Goal: Task Accomplishment & Management: Complete application form

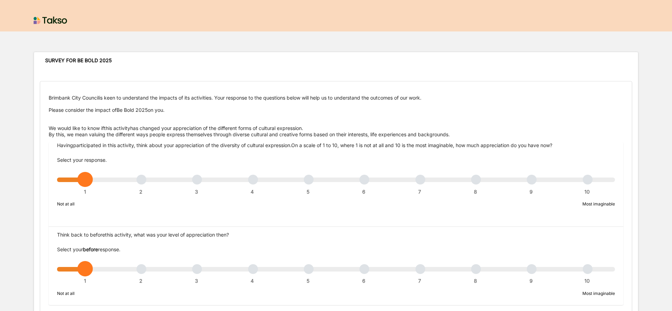
scroll to position [189, 0]
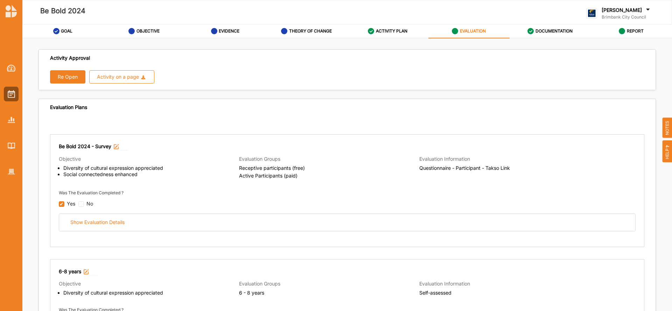
scroll to position [1081, 0]
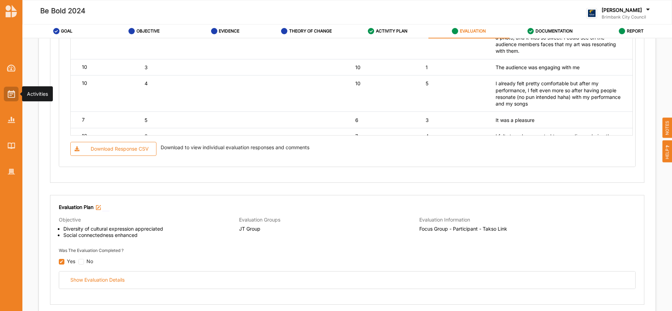
click at [14, 94] on img at bounding box center [11, 94] width 7 height 8
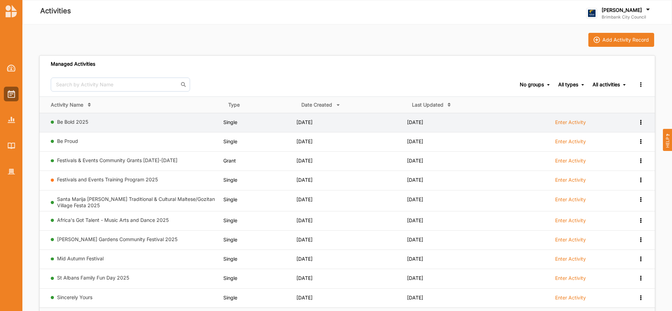
click at [573, 120] on label "Enter Activity" at bounding box center [570, 122] width 31 height 6
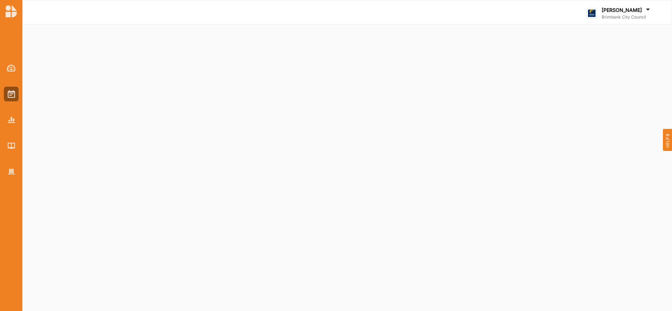
select select "2"
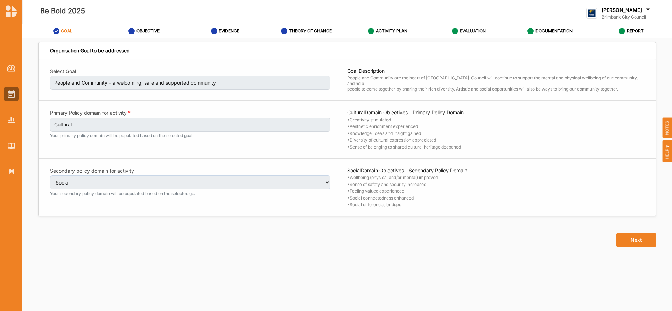
click at [478, 31] on label "EVALUATION" at bounding box center [473, 31] width 26 height 6
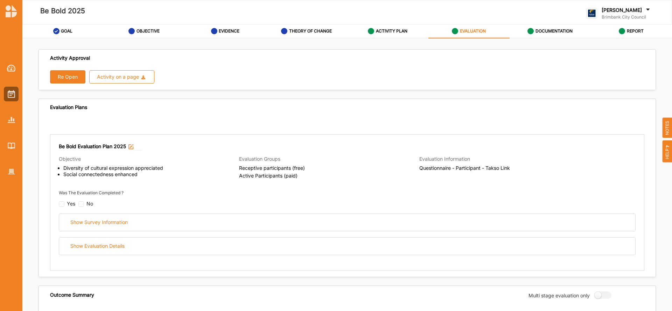
click at [66, 77] on button "Re Open" at bounding box center [67, 76] width 35 height 13
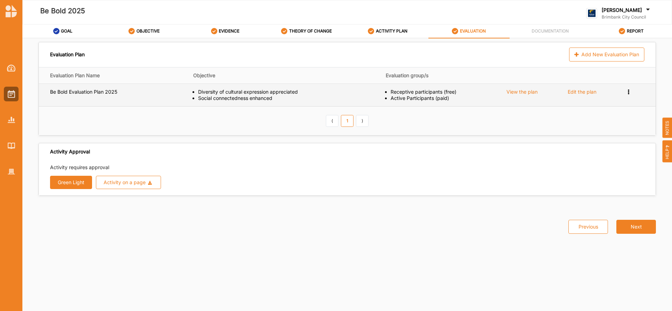
click at [578, 92] on div "Edit the plan" at bounding box center [582, 92] width 29 height 6
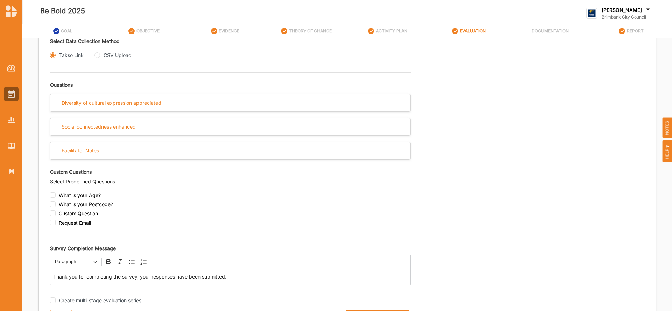
scroll to position [227, 0]
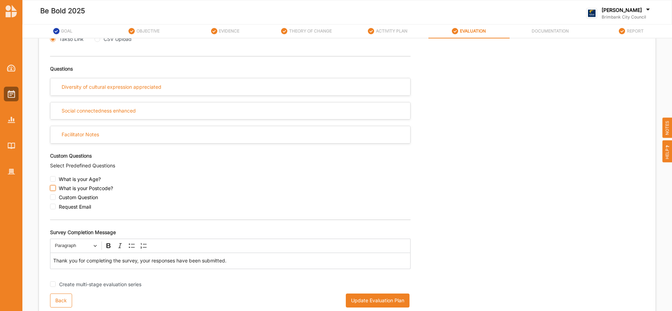
click at [53, 189] on input "checkbox" at bounding box center [53, 188] width 6 height 6
checkbox input "true"
click at [51, 196] on input "checkbox" at bounding box center [53, 198] width 6 height 6
checkbox input "true"
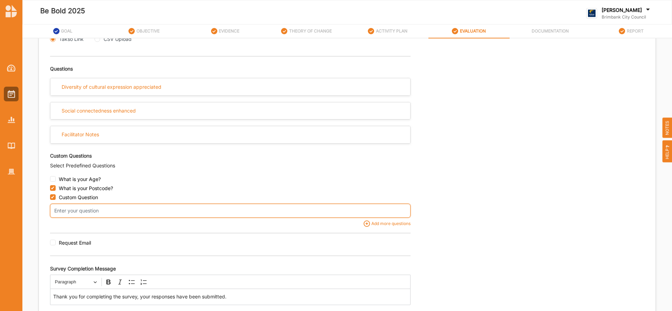
click at [72, 212] on input "text" at bounding box center [230, 211] width 360 height 14
type input "How did you hear about Be Bold Festival?"
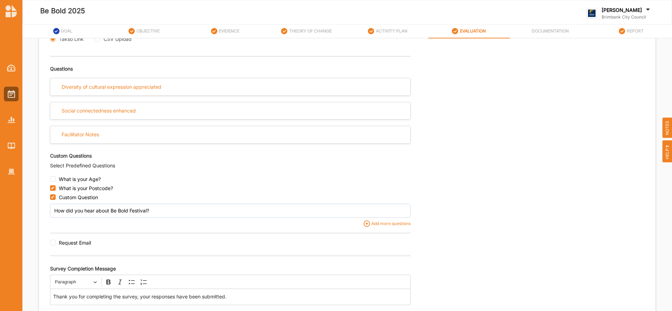
click at [513, 270] on div "Select Evaluation Respondent Type Participant Proxy Expert Self-assessed Select…" at bounding box center [347, 145] width 594 height 370
click at [87, 298] on p "Thank you for completing the survey, your responses have been submitted." at bounding box center [230, 297] width 354 height 7
click at [155, 298] on p "Thank you for taking the time to completing the survey, your responses have bee…" at bounding box center [230, 297] width 354 height 7
click at [159, 296] on p "Thank you for taking the time to complete the survey, your responses have been …" at bounding box center [230, 297] width 354 height 7
click at [175, 298] on p "Thank you for taking the time to complete our survey, your responses have been …" at bounding box center [230, 297] width 354 height 7
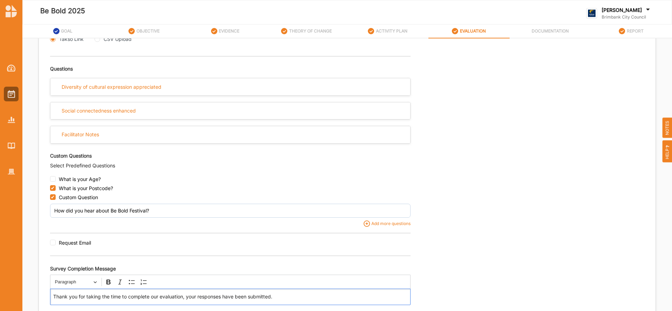
click at [222, 297] on p "Thank you for taking the time to complete our evaluation, your responses have b…" at bounding box center [230, 297] width 354 height 7
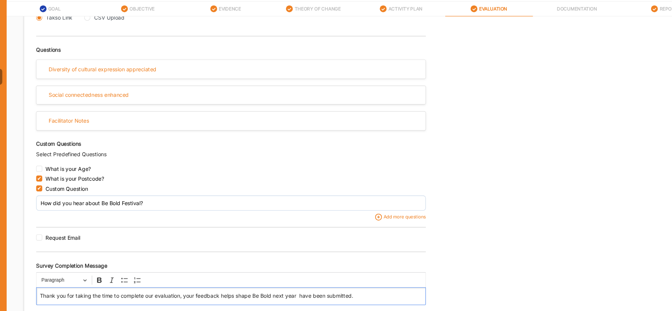
scroll to position [0, 0]
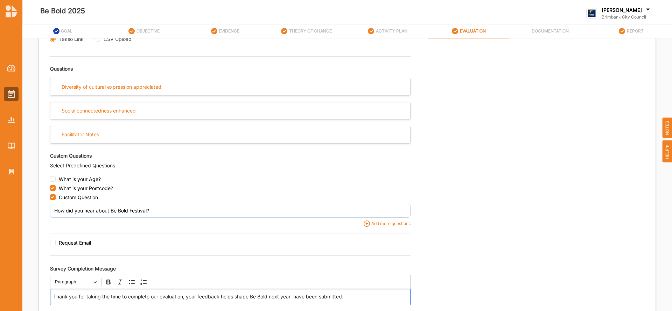
click at [348, 296] on p "Thank you for taking the time to complete our evaluation, your feedback helps s…" at bounding box center [230, 297] width 354 height 7
click at [221, 298] on p "Thank you for taking the time to complete our evaluation, your feedback helps s…" at bounding box center [230, 297] width 354 height 7
click at [244, 298] on p "Thank you for taking the time to complete our evaluation, your feedback will he…" at bounding box center [230, 297] width 354 height 7
click at [280, 298] on p "Thank you for taking the time to complete our evaluation, your feedback will he…" at bounding box center [230, 297] width 354 height 7
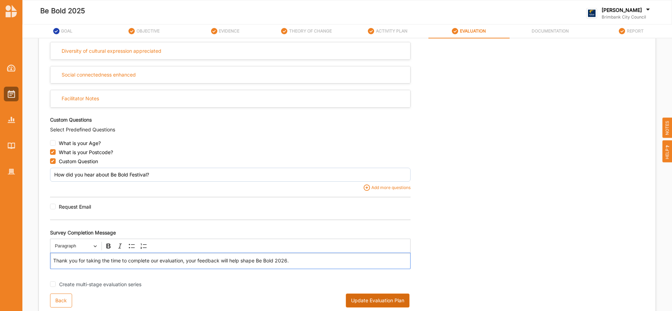
click at [371, 299] on button "Update Evaluation Plan" at bounding box center [378, 301] width 64 height 14
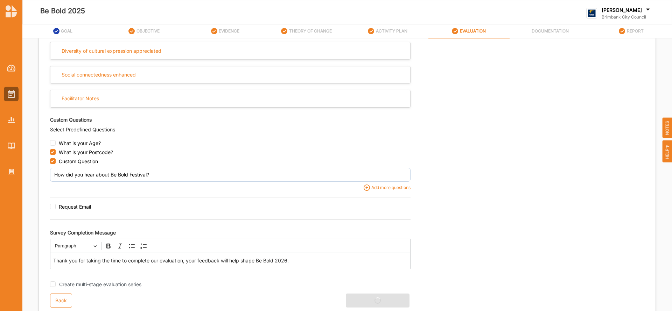
scroll to position [0, 0]
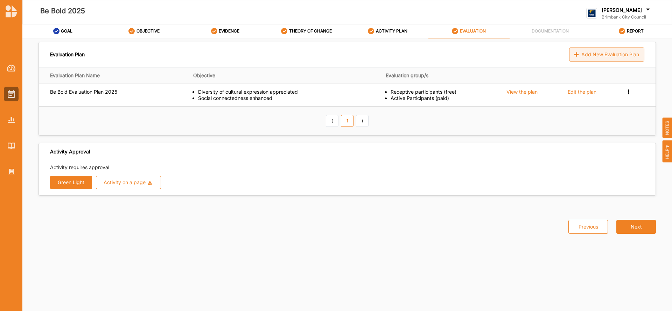
click at [585, 58] on div "Add New Evaluation Plan" at bounding box center [606, 55] width 75 height 14
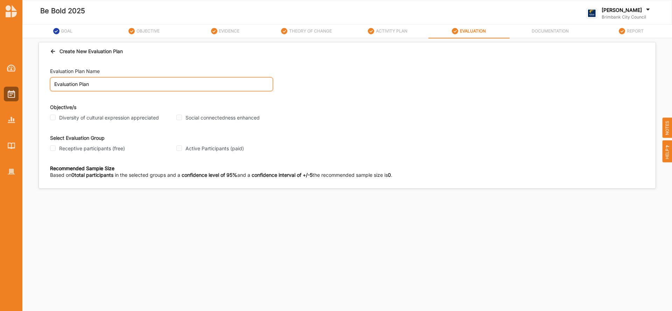
click at [94, 83] on input "Evaluation Plan" at bounding box center [161, 84] width 223 height 14
type input "E"
type input "Resonate Artists"
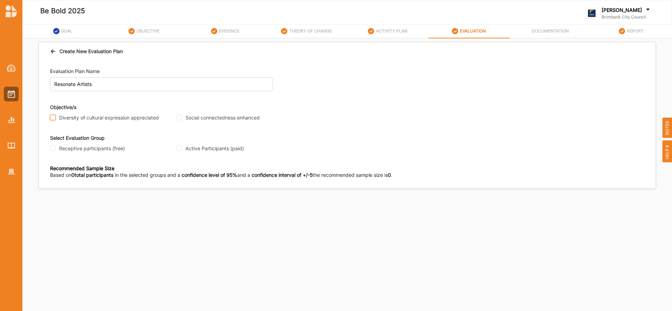
click at [52, 119] on input "Diversity of cultural expression appreciated" at bounding box center [53, 118] width 6 height 6
checkbox input "true"
click at [180, 119] on input "Social connectedness enhanced" at bounding box center [179, 118] width 6 height 6
checkbox input "true"
click at [180, 151] on input "Active Participants (paid)" at bounding box center [179, 149] width 6 height 6
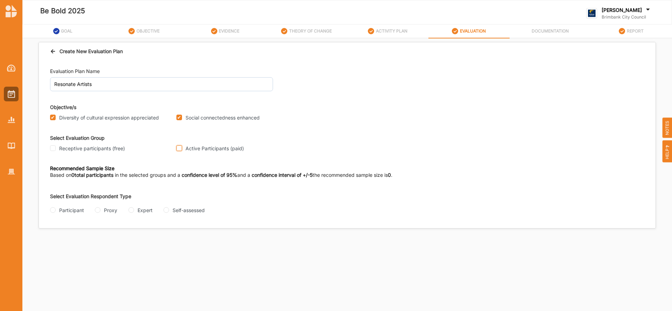
checkbox input "true"
click at [54, 212] on input "Participant" at bounding box center [53, 210] width 6 height 6
radio input "true"
click at [94, 238] on input "Questionnaire" at bounding box center [94, 238] width 6 height 6
radio input "true"
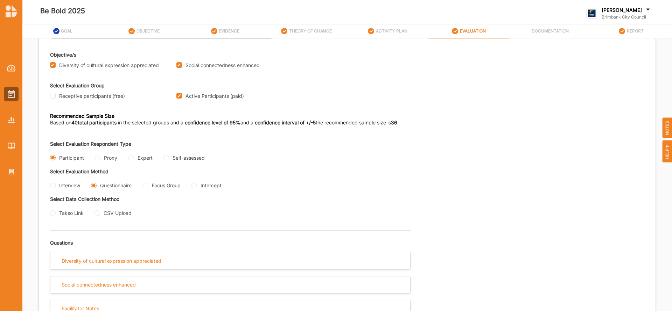
scroll to position [63, 0]
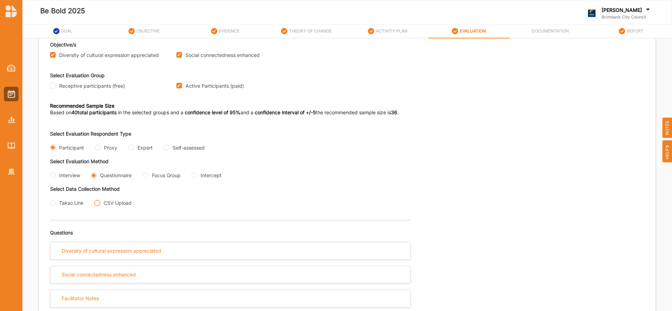
click at [97, 205] on input "CSV Upload" at bounding box center [97, 203] width 6 height 6
radio input "true"
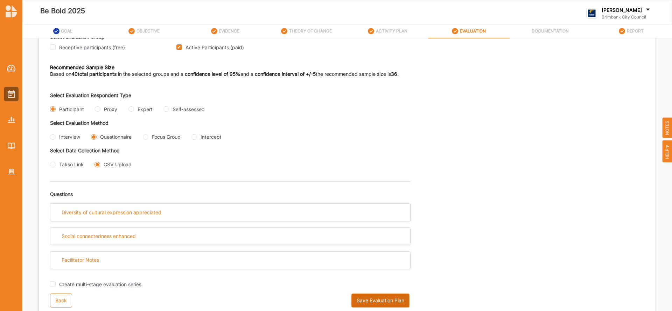
click at [378, 300] on button "Save Evaluation Plan" at bounding box center [380, 301] width 58 height 14
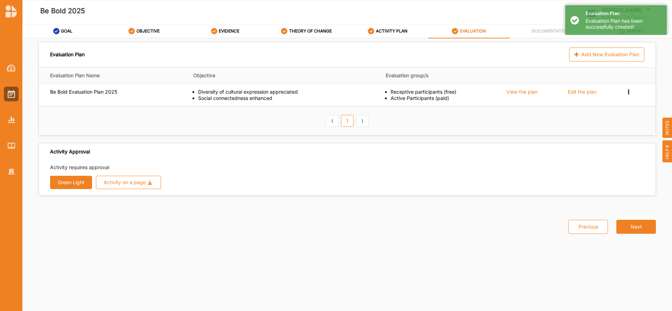
scroll to position [0, 0]
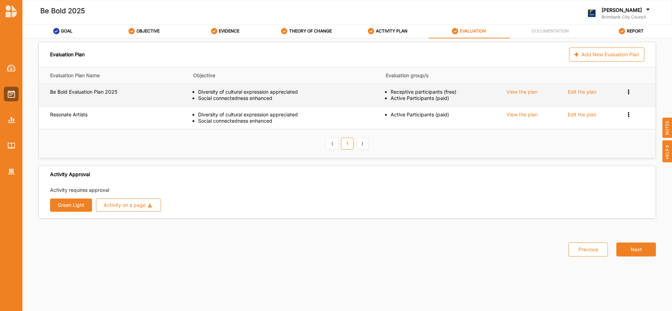
click at [578, 90] on div "Edit the plan" at bounding box center [582, 92] width 29 height 6
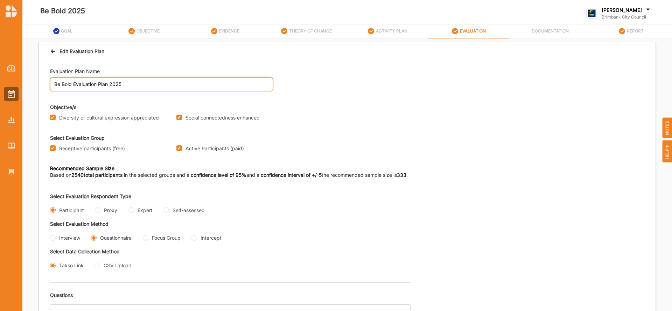
click at [111, 85] on input "Be Bold Evaluation Plan 2025" at bounding box center [161, 84] width 223 height 14
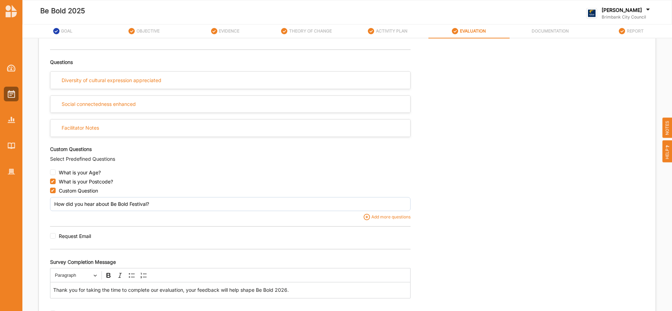
scroll to position [263, 0]
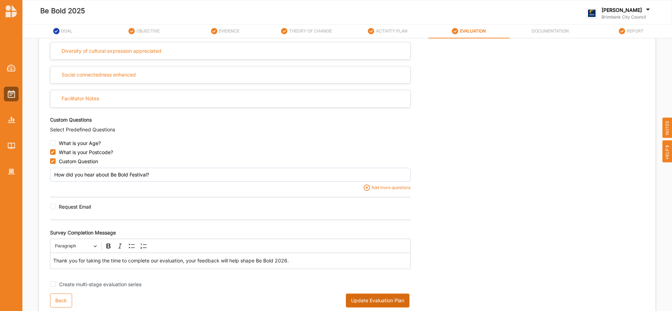
type input "Be Bold Evaluation 2025"
click at [362, 301] on button "Update Evaluation Plan" at bounding box center [378, 301] width 64 height 14
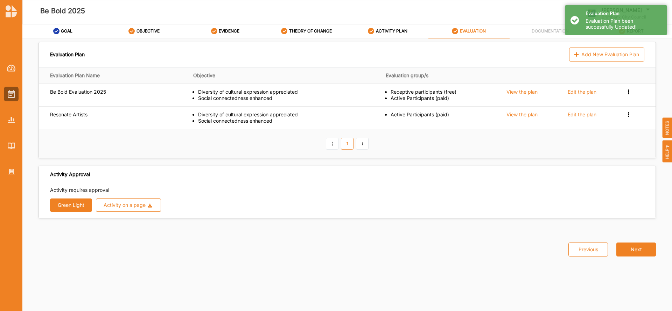
click at [67, 205] on button "Green Light" at bounding box center [71, 205] width 42 height 13
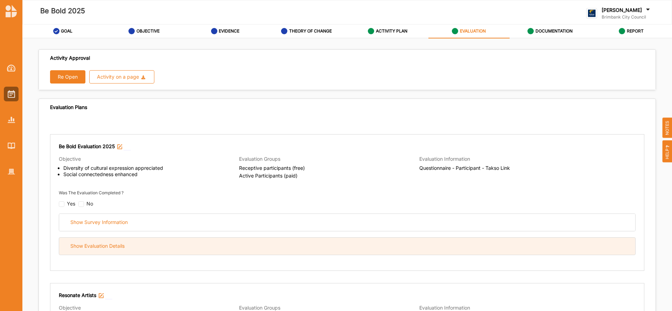
click at [310, 251] on div "Show Evaluation Details" at bounding box center [347, 246] width 576 height 17
